Goal: Information Seeking & Learning: Find specific fact

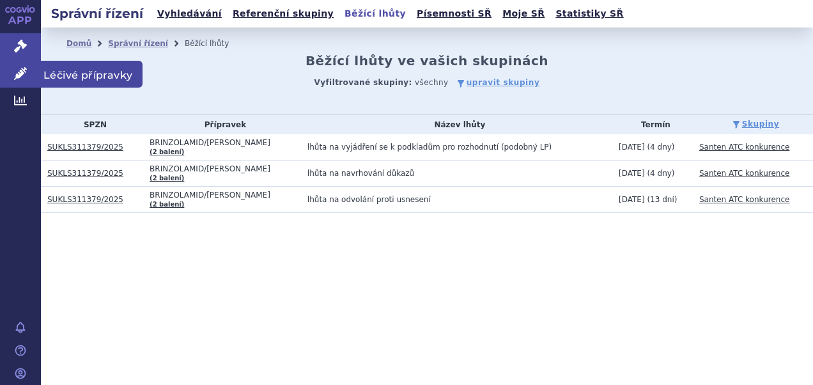
click at [86, 69] on span "Léčivé přípravky" at bounding box center [92, 74] width 102 height 27
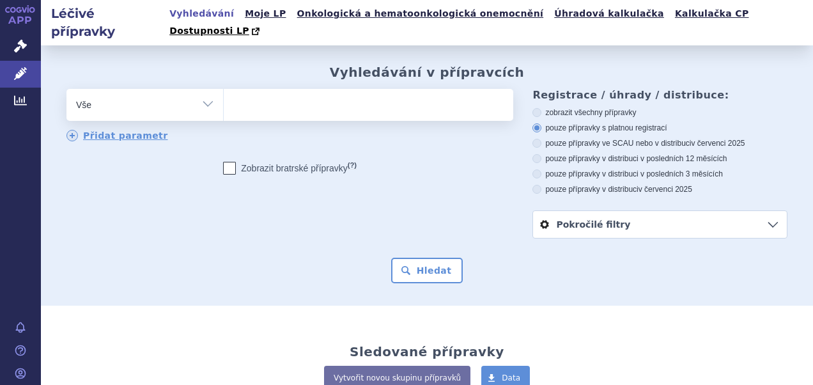
drag, startPoint x: 540, startPoint y: 52, endPoint x: 545, endPoint y: 45, distance: 9.1
click at [540, 65] on div "Vyhledávání v přípravcích odstranit Vše Přípravek/SUKL kód MAH VPOIS" at bounding box center [427, 174] width 772 height 219
click at [671, 13] on link "Kalkulačka CP" at bounding box center [712, 13] width 82 height 17
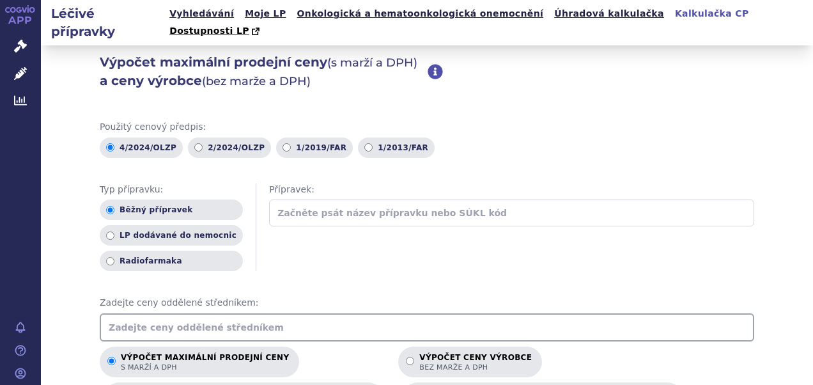
click at [217, 313] on input "text" at bounding box center [427, 327] width 655 height 28
click at [657, 139] on ul "4/2024/OLZP 2/2024/OLZP 1/2019/FAR 1/2013/FAR" at bounding box center [427, 147] width 655 height 20
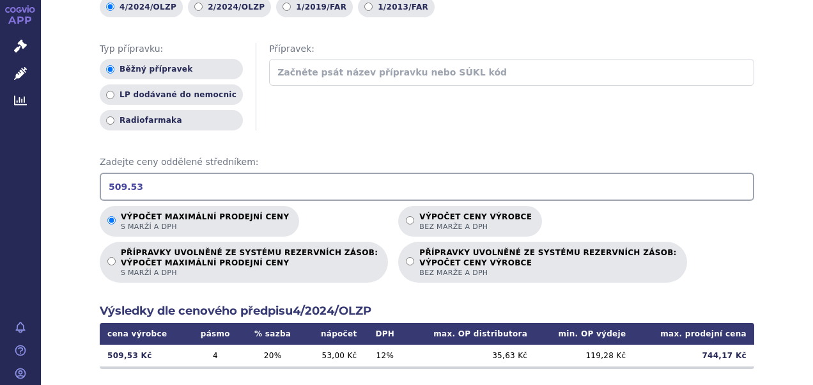
scroll to position [192, 0]
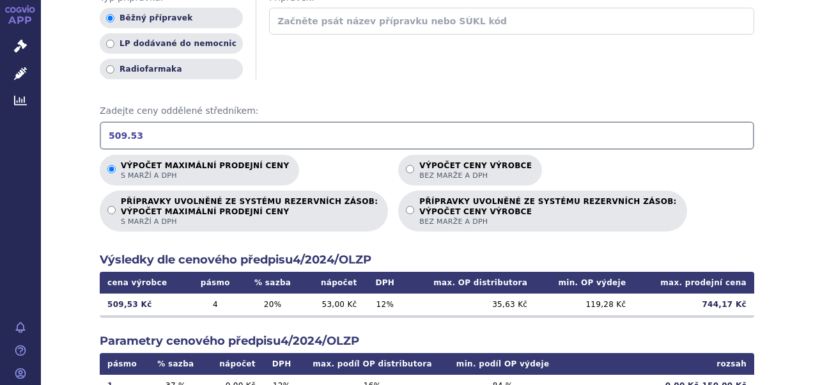
drag, startPoint x: 142, startPoint y: 118, endPoint x: 82, endPoint y: 109, distance: 60.7
click at [82, 109] on div "Výpočet maximální prodejní ceny (s marží a DPH) a ceny výrobce (bez marže a DPH…" at bounding box center [427, 219] width 772 height 731
type input "169.84"
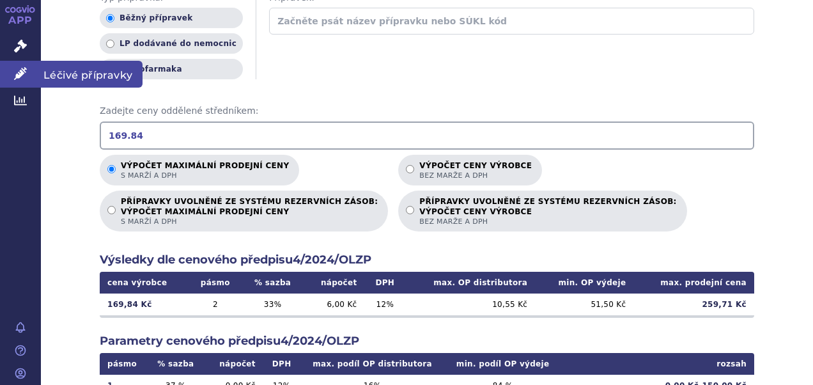
click at [75, 75] on span "Léčivé přípravky" at bounding box center [92, 74] width 102 height 27
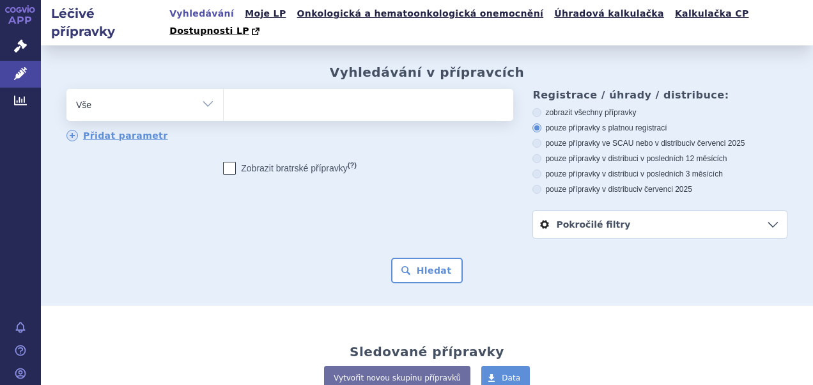
click at [308, 102] on span at bounding box center [367, 105] width 286 height 32
click at [224, 102] on select at bounding box center [223, 104] width 1 height 32
type input "la"
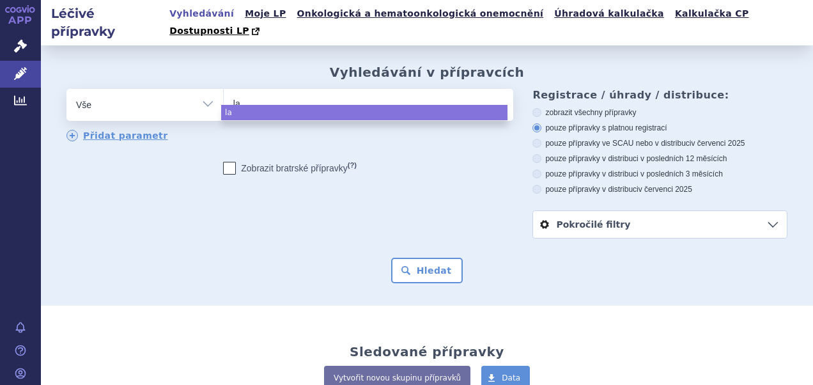
type input "lat"
type input "lata"
type input "latan"
type input "latano"
type input "latanop"
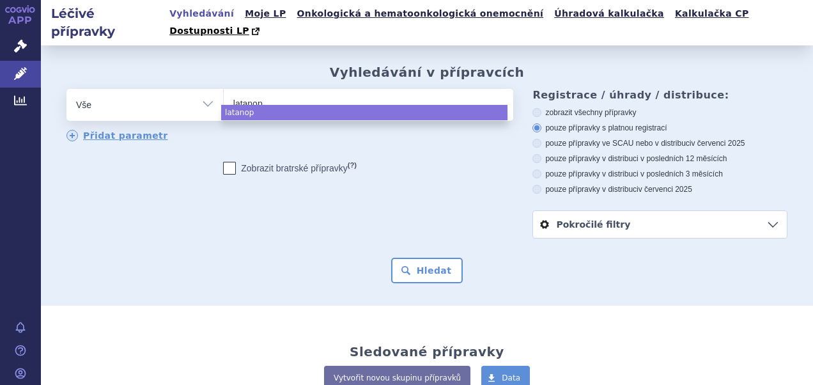
type input "latanopr"
type input "latanoprp"
type input "latanoprpst"
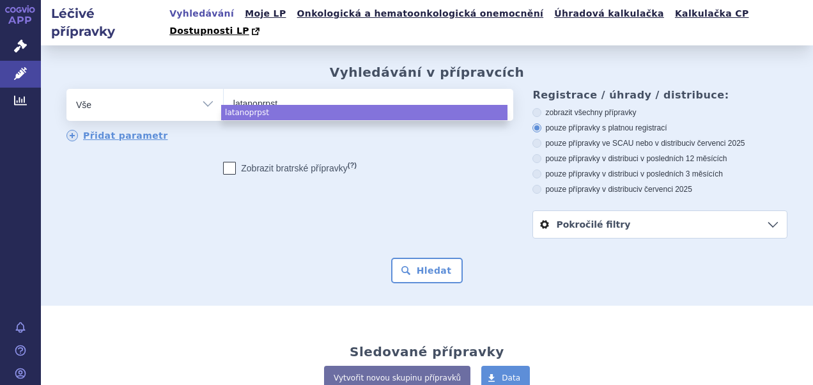
type input "latanoprpst/"
type input "latanoprpst/t"
type input "latanoprpst/ti"
type input "latanoprpst/tim"
type input "latanoprpst/timo"
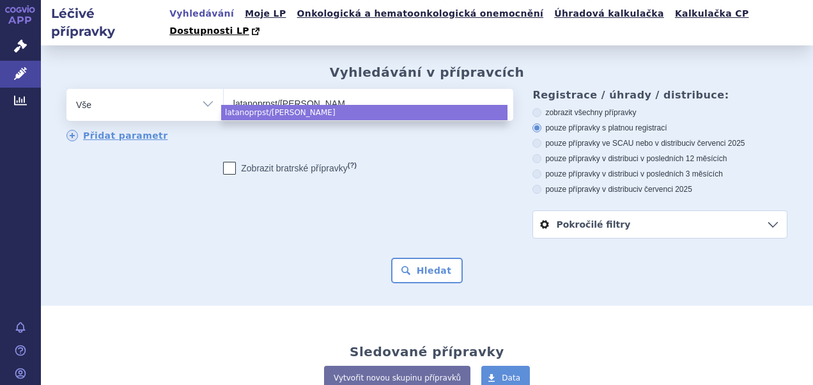
type input "latanoprpst/timol"
type input "latanoprpst/timolol"
select select "latanoprpst/timolol"
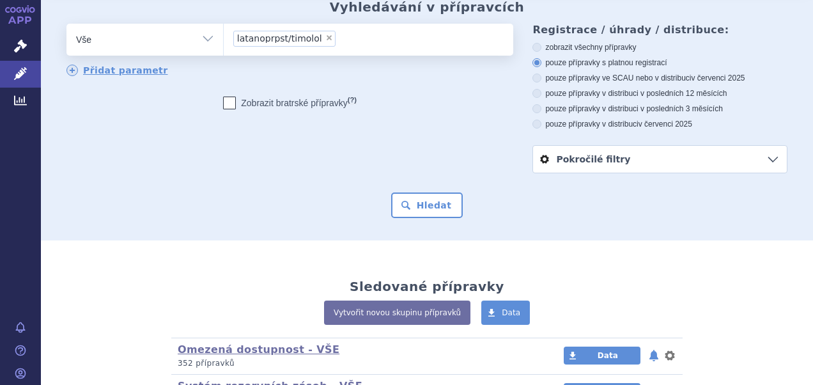
scroll to position [128, 0]
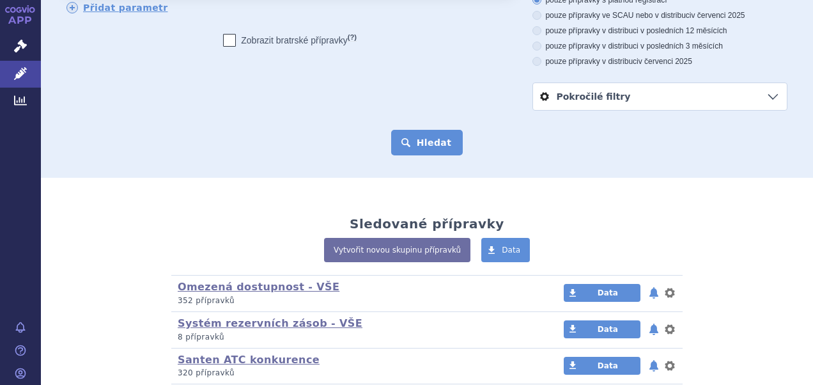
click at [438, 130] on button "Hledat" at bounding box center [427, 143] width 72 height 26
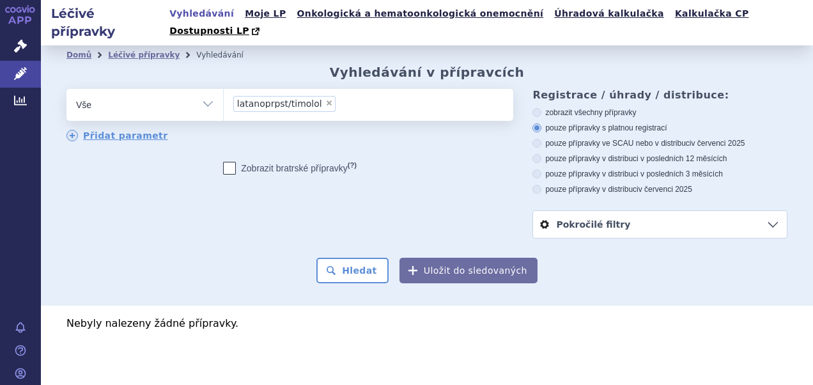
click at [325, 99] on span "×" at bounding box center [329, 103] width 8 height 8
click at [224, 88] on select "latanoprpst/timolol" at bounding box center [223, 104] width 1 height 32
select select
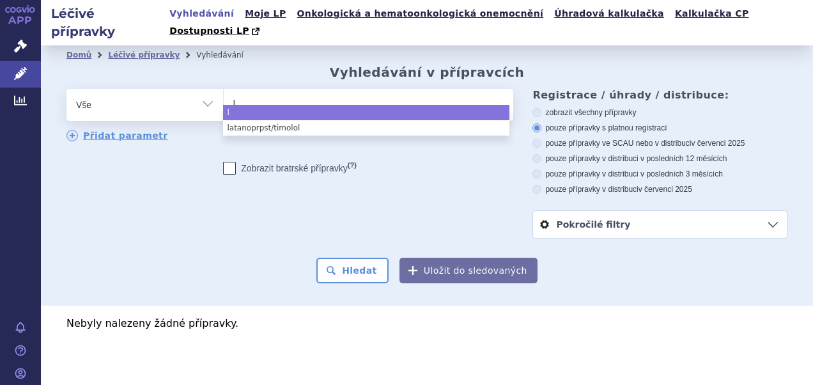
type input "la"
type input "lat"
type input "lata"
type input "latan"
type input "latano"
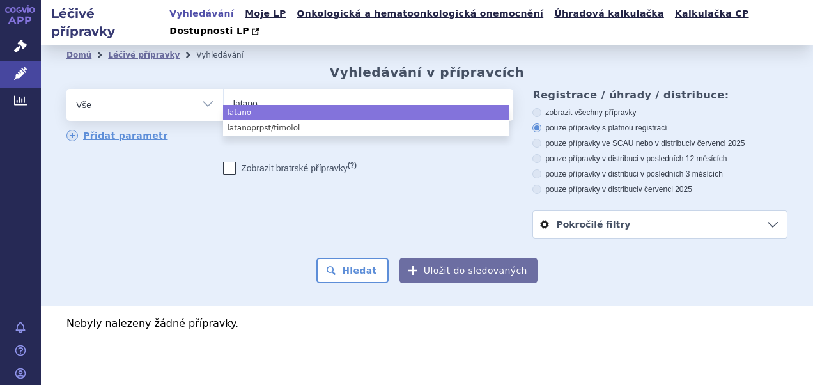
type input "latanop"
type input "latanopr"
type input "latanopro"
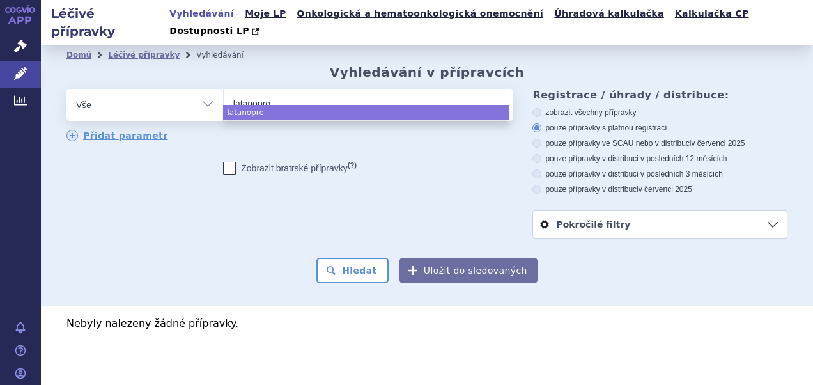
type input "latanopros"
type input "latanoprost"
type input "latanoprost/"
type input "latanoprost/t"
type input "latanoprost/ti"
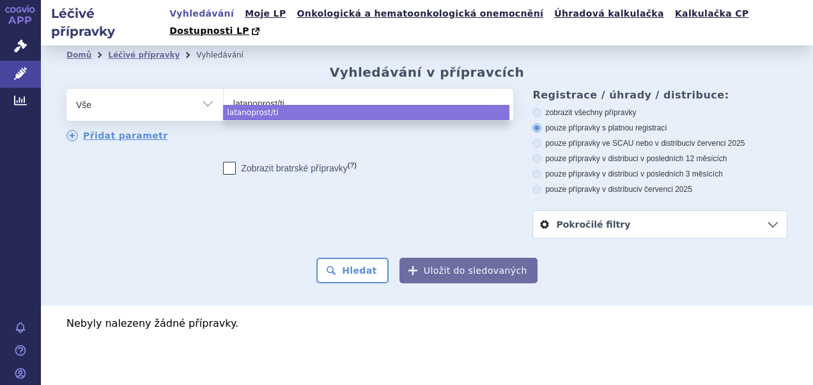
type input "latanoprost/tim"
type input "latanoprost/timo"
type input "latanoprost/timol"
type input "latanoprost/timolol"
select select "latanoprost/timolol"
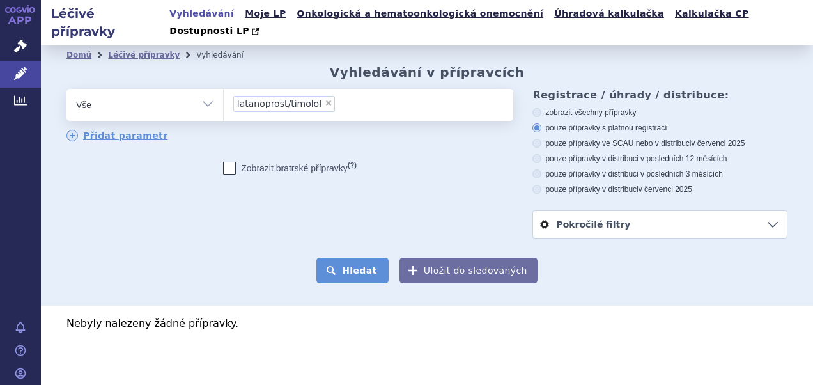
click at [354, 258] on button "Hledat" at bounding box center [352, 271] width 72 height 26
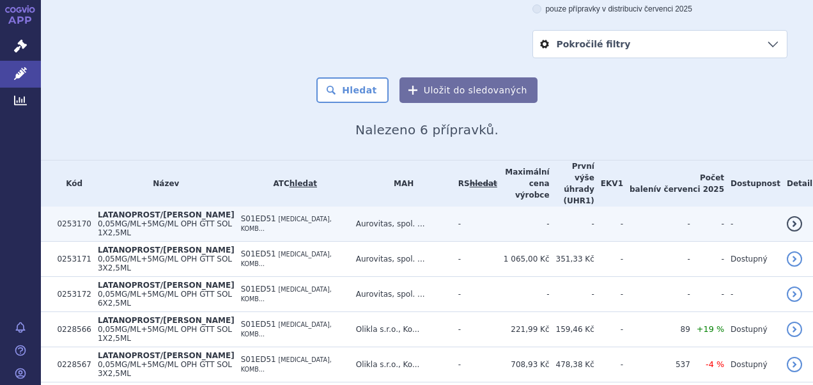
scroll to position [181, 0]
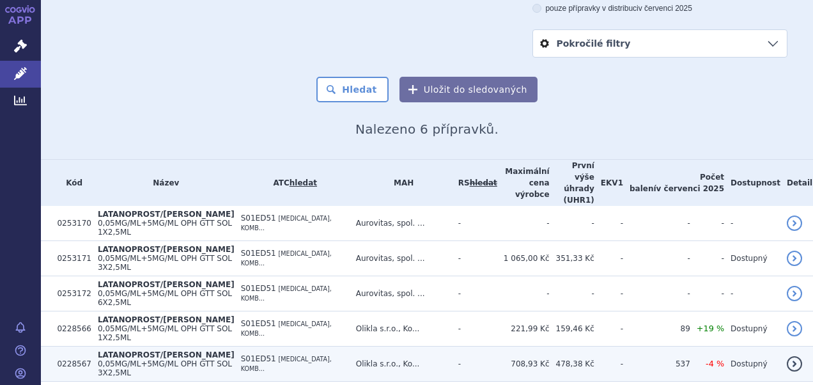
click at [157, 359] on span "0,05MG/ML+5MG/ML OPH GTT SOL 3X2,5ML" at bounding box center [165, 368] width 134 height 18
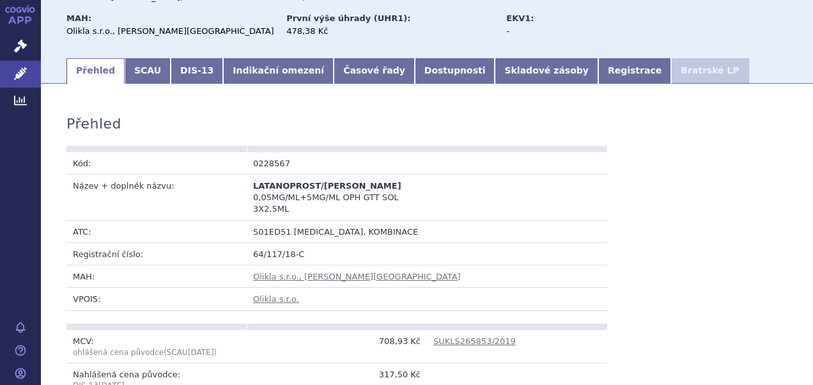
scroll to position [256, 0]
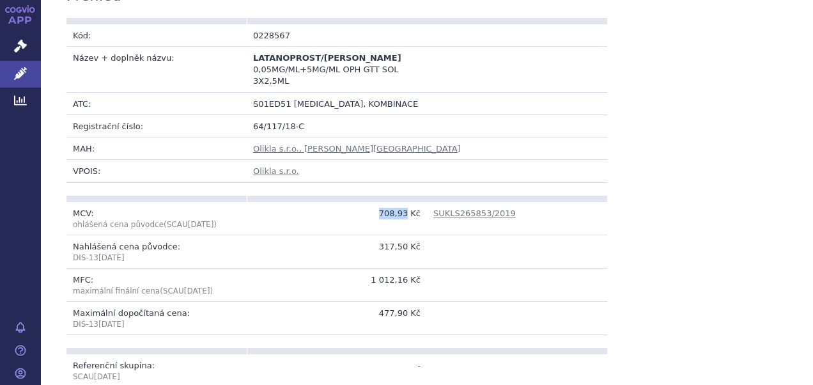
drag, startPoint x: 377, startPoint y: 196, endPoint x: 404, endPoint y: 198, distance: 26.9
click at [404, 202] on td "708,93 Kč" at bounding box center [337, 218] width 180 height 33
drag, startPoint x: 404, startPoint y: 198, endPoint x: 391, endPoint y: 195, distance: 13.2
copy td "708,93"
